Goal: Browse casually

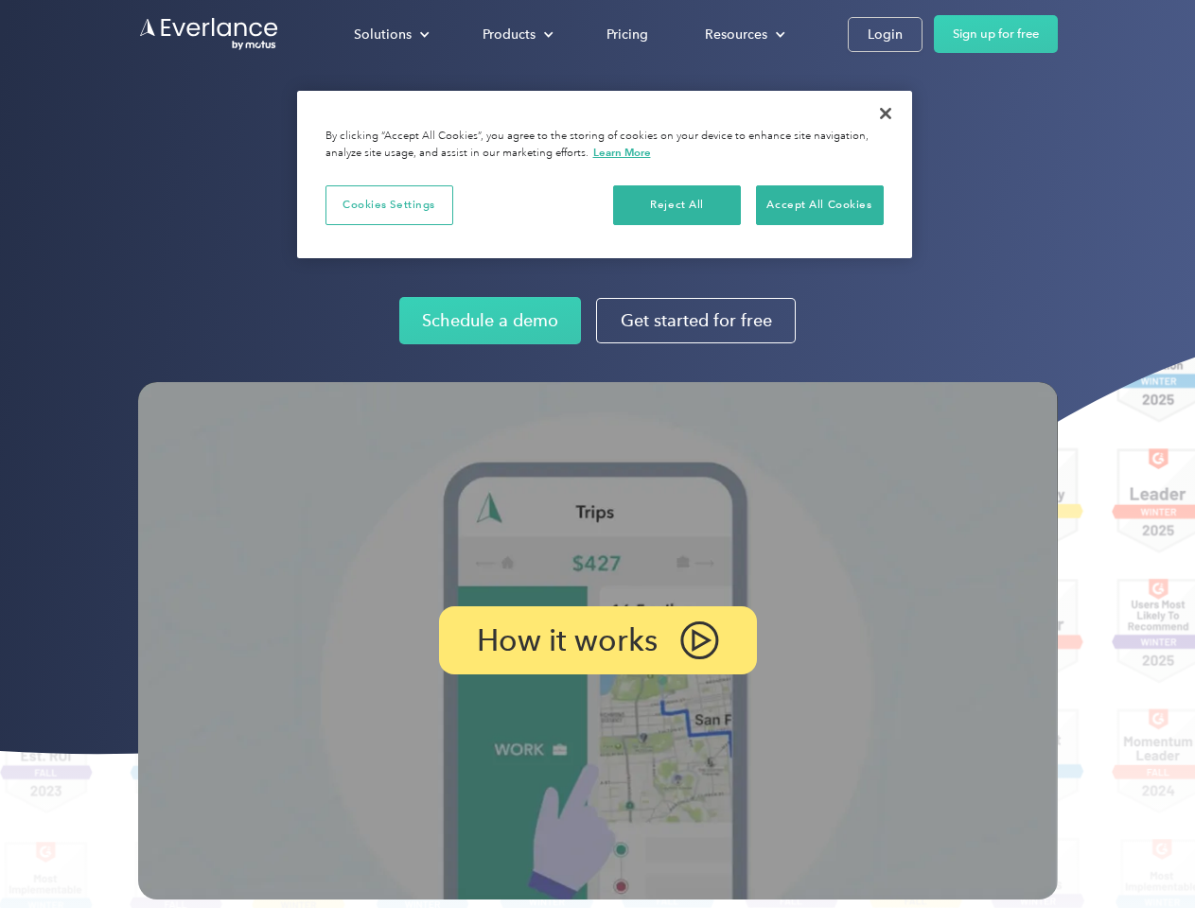
click at [597, 454] on img at bounding box center [598, 641] width 920 height 518
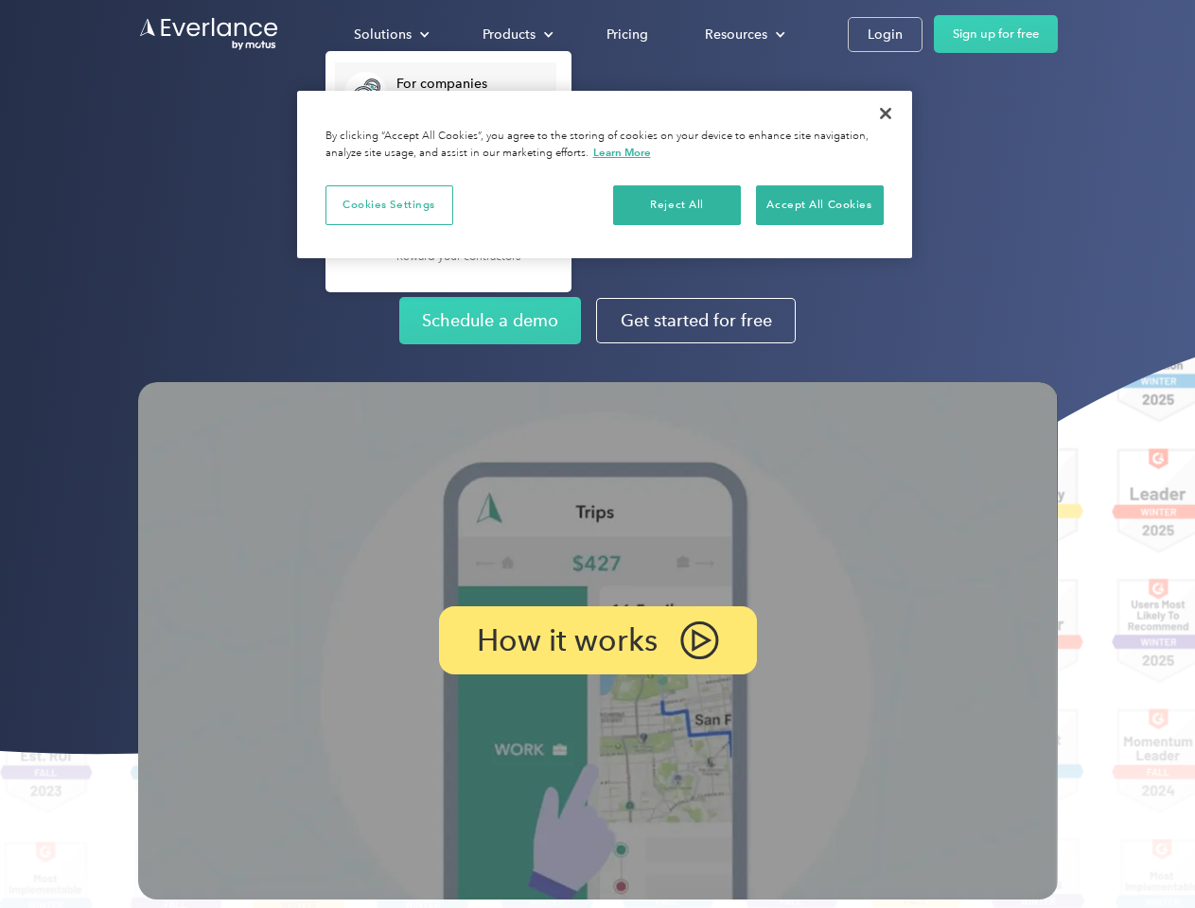
click at [391, 34] on div "Solutions" at bounding box center [383, 35] width 58 height 24
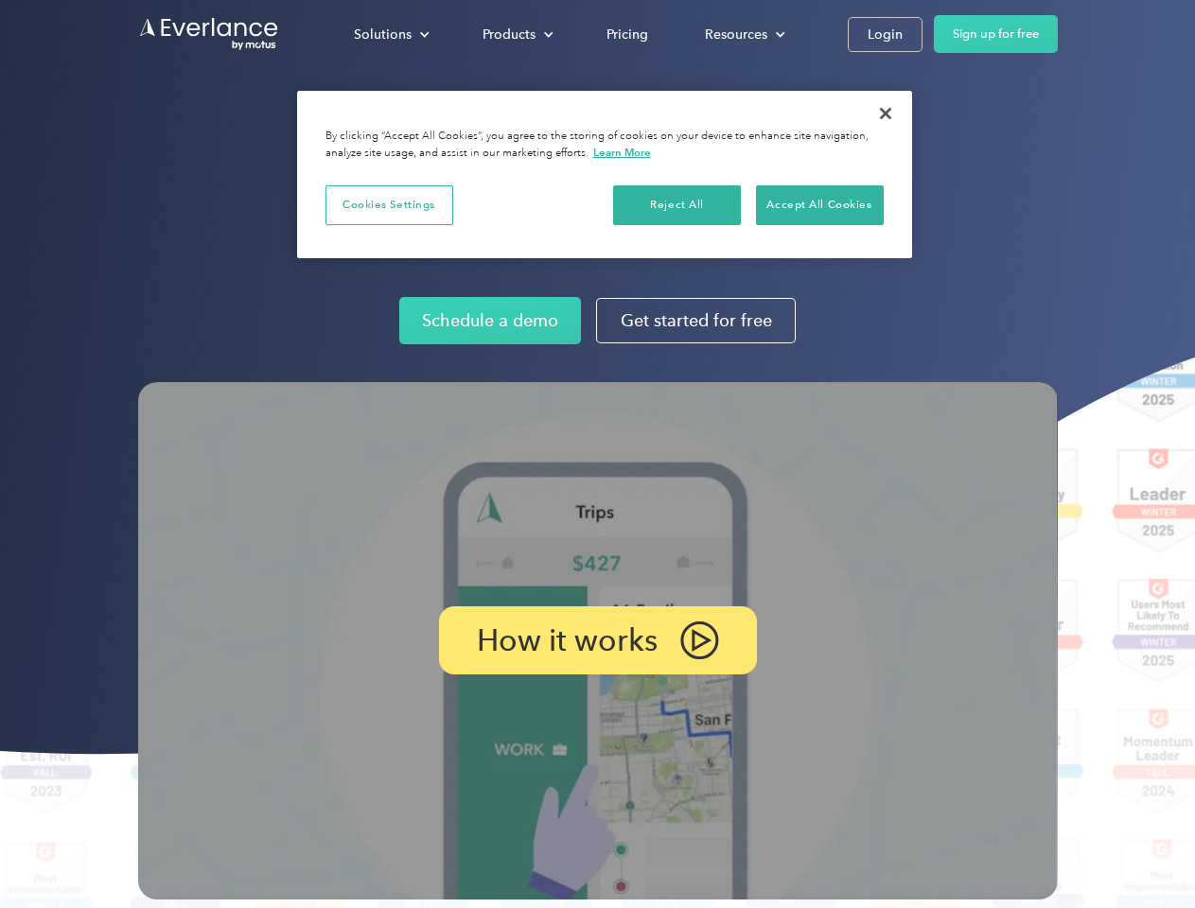
click at [516, 34] on div "Products" at bounding box center [509, 35] width 53 height 24
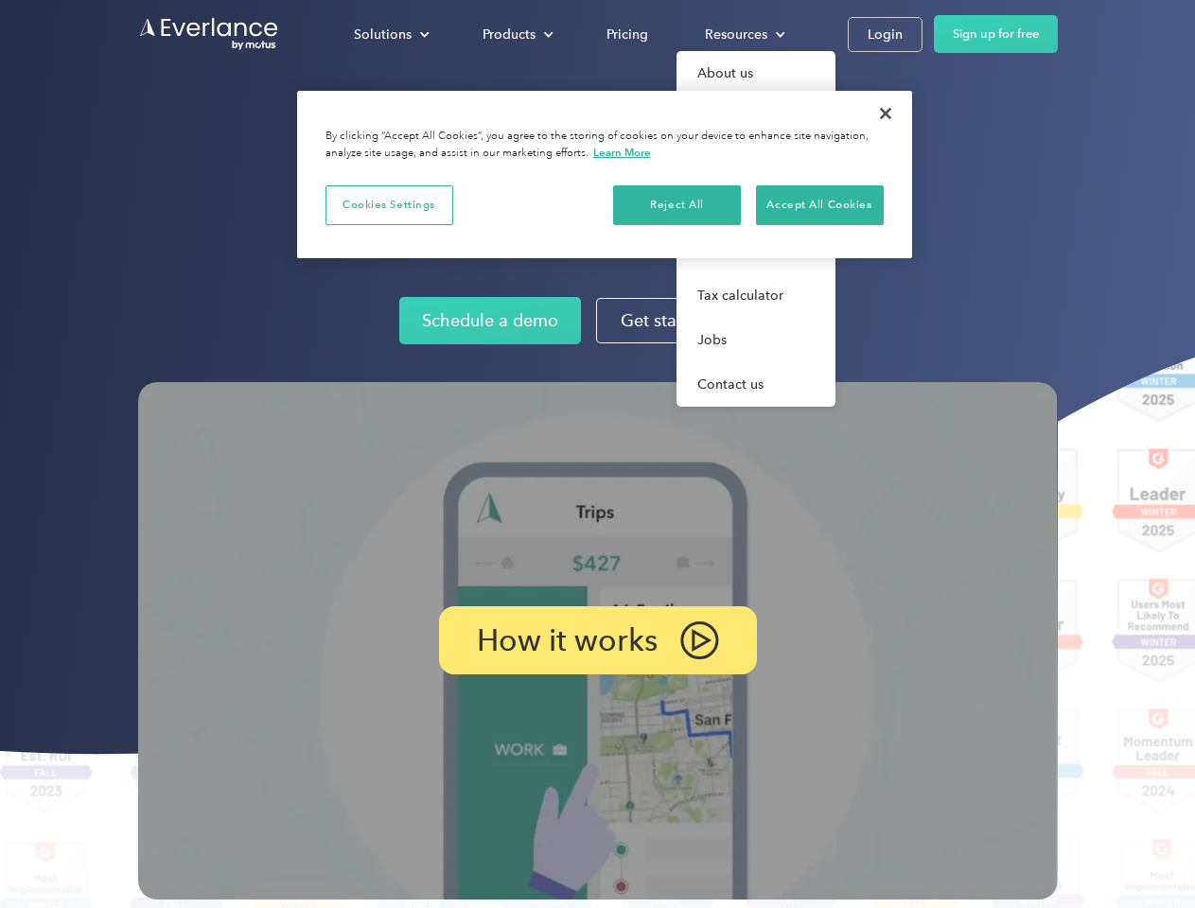
click at [743, 34] on div "Resources" at bounding box center [736, 35] width 62 height 24
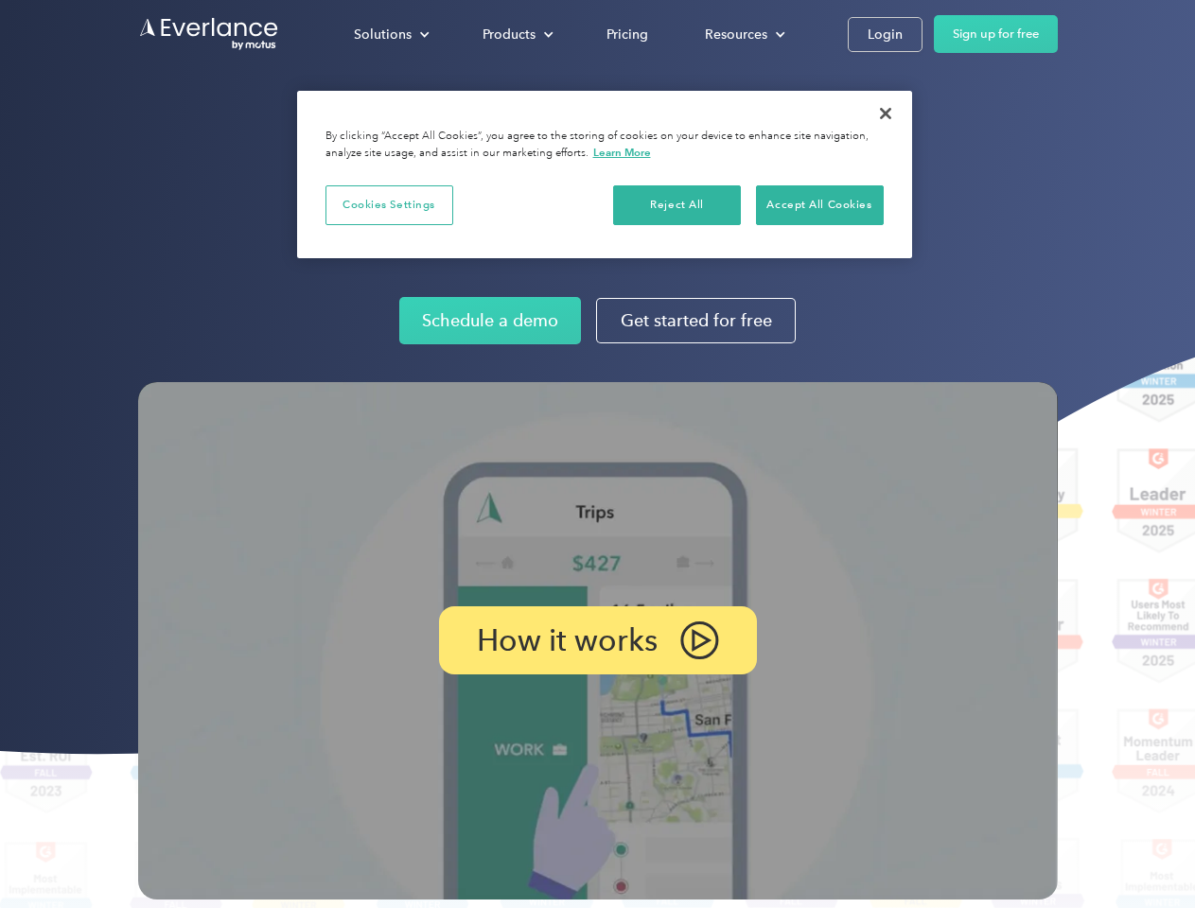
click at [597, 641] on p "How it works" at bounding box center [567, 640] width 181 height 23
click at [389, 204] on button "Cookies Settings" at bounding box center [389, 205] width 128 height 40
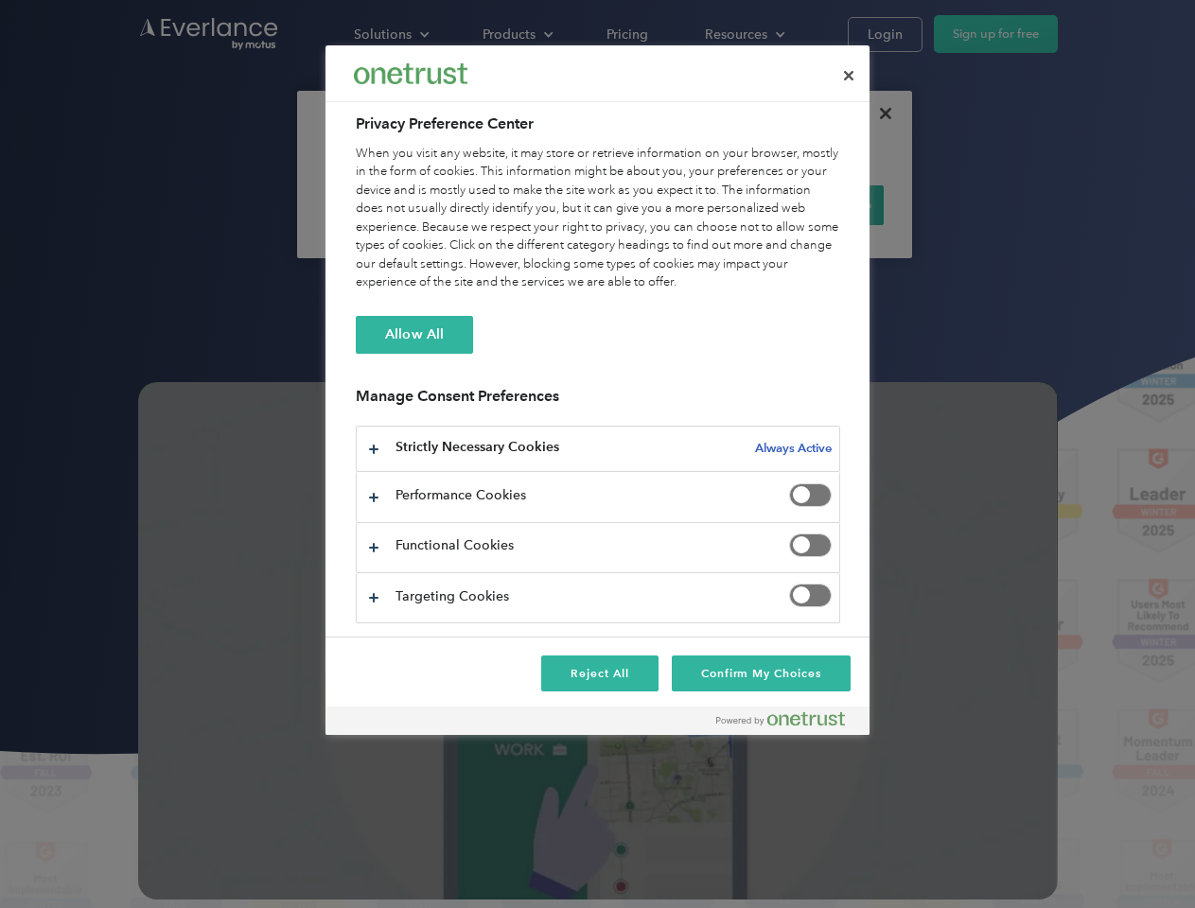
click at [677, 204] on div "When you visit any website, it may store or retrieve information on your browse…" at bounding box center [598, 219] width 484 height 148
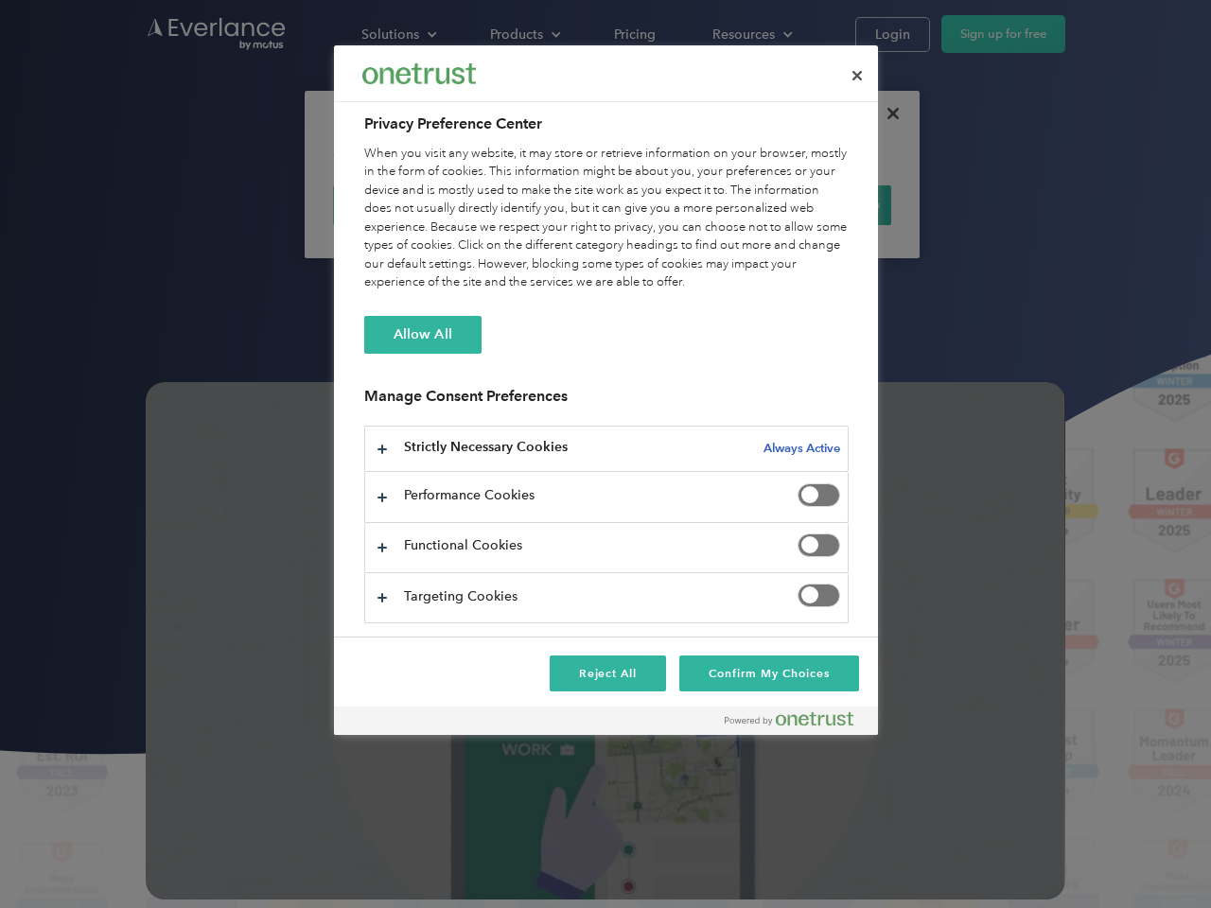
click at [819, 204] on div "When you visit any website, it may store or retrieve information on your browse…" at bounding box center [606, 219] width 484 height 148
click at [886, 114] on div at bounding box center [605, 454] width 1211 height 908
